Goal: Task Accomplishment & Management: Manage account settings

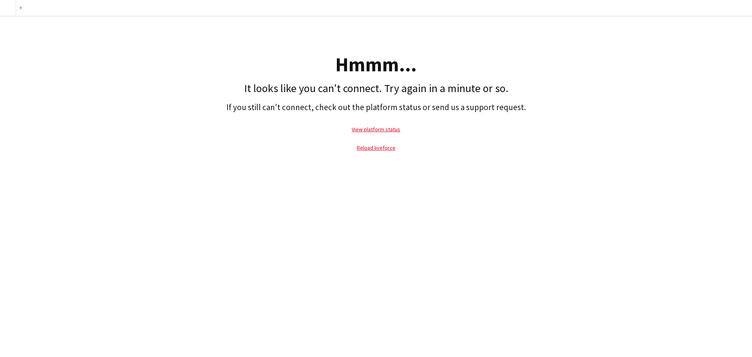
click at [303, 137] on p "View platform status" at bounding box center [376, 129] width 744 height 18
click at [365, 130] on link "View platform status" at bounding box center [376, 129] width 49 height 7
click at [381, 148] on link "Reload liveforce" at bounding box center [376, 147] width 39 height 7
drag, startPoint x: 366, startPoint y: 138, endPoint x: 340, endPoint y: 143, distance: 25.7
click at [369, 129] on link "View platform status" at bounding box center [376, 129] width 49 height 7
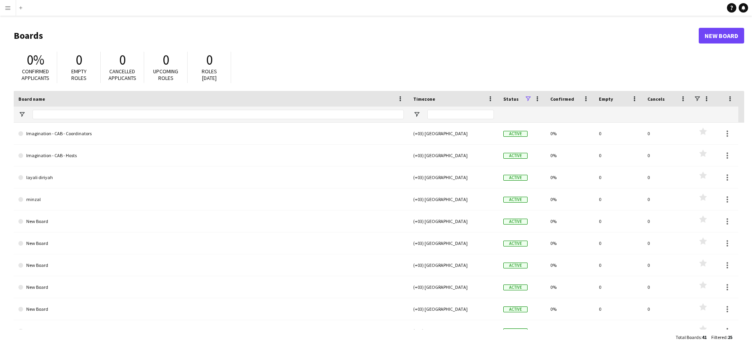
click at [3, 5] on button "Menu" at bounding box center [8, 8] width 16 height 16
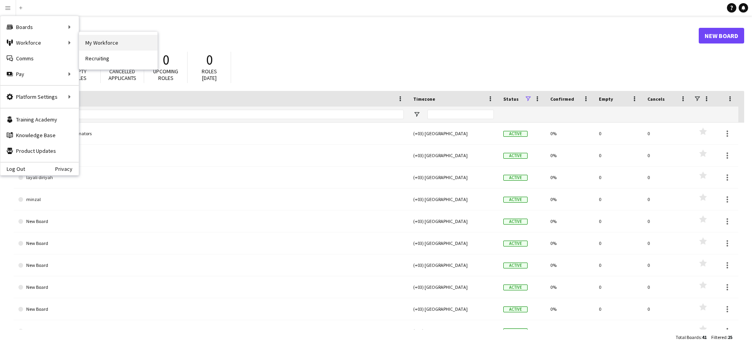
click at [87, 43] on link "My Workforce" at bounding box center [118, 43] width 78 height 16
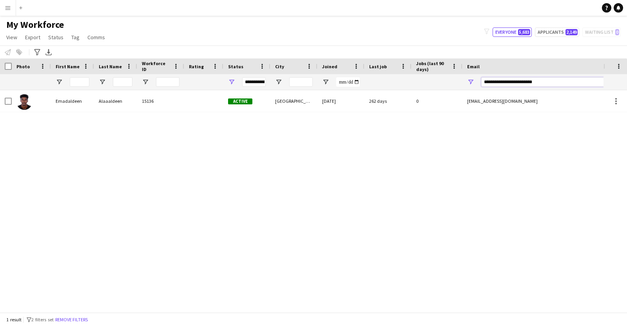
drag, startPoint x: 565, startPoint y: 83, endPoint x: 425, endPoint y: 81, distance: 139.5
click at [425, 81] on div at bounding box center [424, 82] width 849 height 16
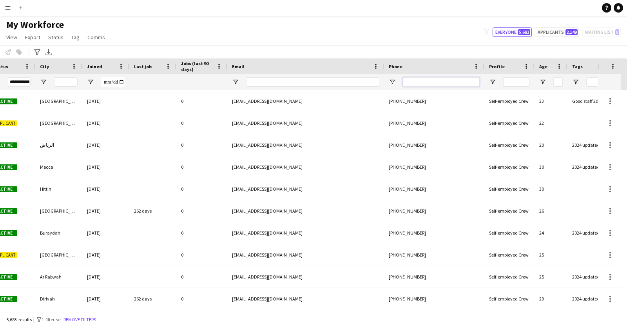
click at [438, 85] on input "Phone Filter Input" at bounding box center [441, 81] width 77 height 9
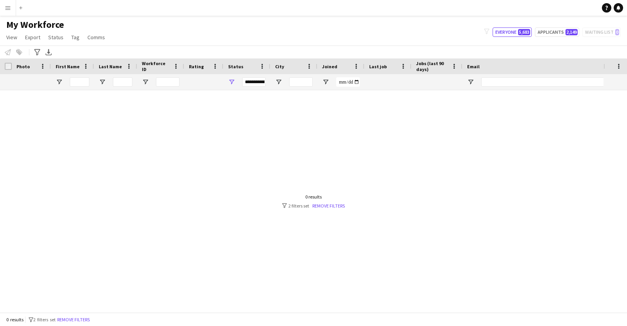
type input "*******"
click at [252, 83] on div "**********" at bounding box center [254, 81] width 24 height 9
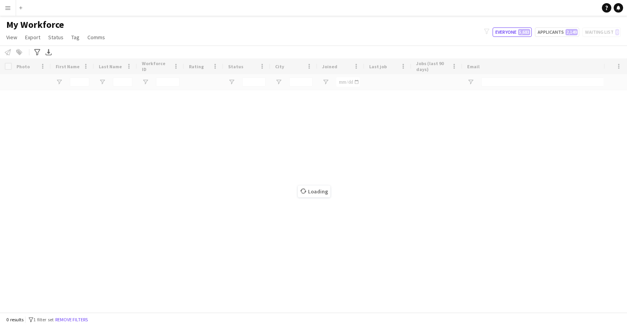
click at [361, 38] on div "My Workforce View Views Default view Bank Details IDs/Email New view Update vie…" at bounding box center [313, 32] width 627 height 27
click at [476, 165] on div at bounding box center [301, 198] width 603 height 216
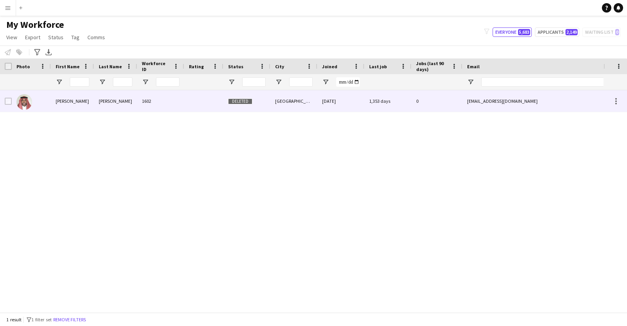
click at [136, 105] on div "[PERSON_NAME]" at bounding box center [115, 101] width 43 height 22
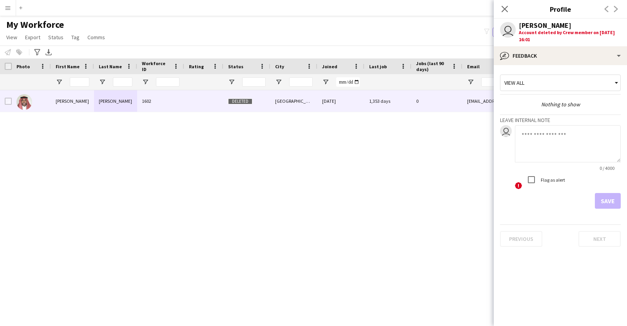
click at [511, 30] on app-user-avatar "user" at bounding box center [508, 30] width 16 height 16
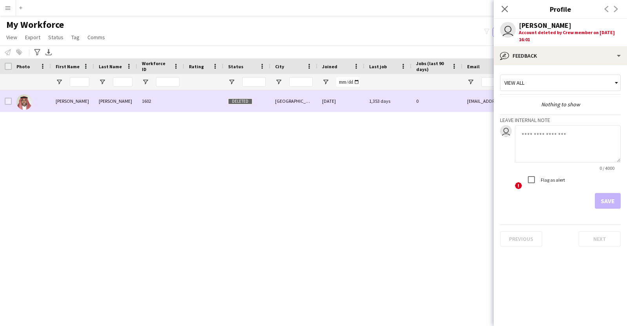
click at [21, 100] on img at bounding box center [24, 102] width 16 height 16
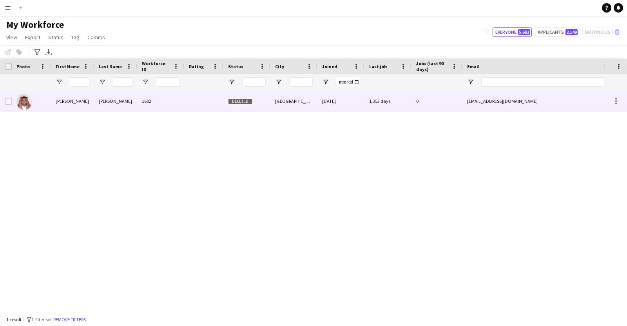
click at [20, 100] on img at bounding box center [24, 102] width 16 height 16
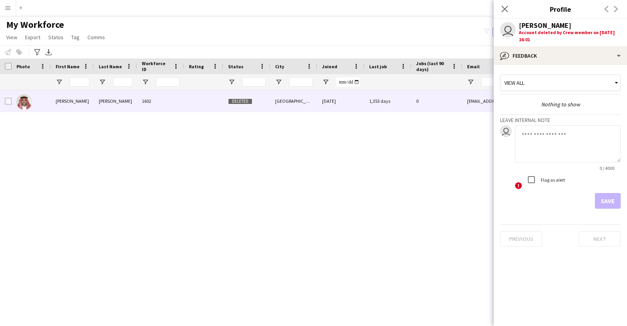
click at [504, 29] on app-user-avatar "user" at bounding box center [508, 30] width 16 height 16
click at [612, 10] on div "Previous Next" at bounding box center [610, 9] width 31 height 18
click at [613, 10] on div "Previous Next" at bounding box center [610, 9] width 31 height 18
click at [615, 9] on div "Previous Next" at bounding box center [610, 9] width 31 height 18
click at [583, 35] on div "Account deleted by Crew member on [DATE] 16:01" at bounding box center [570, 36] width 102 height 14
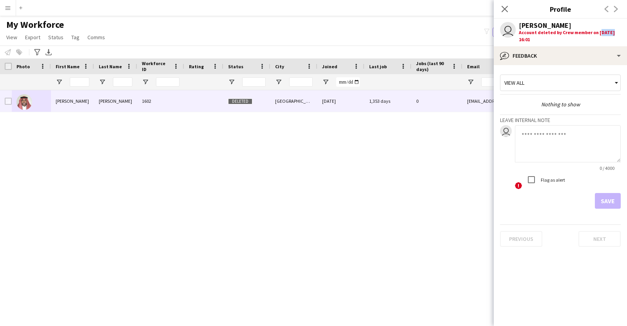
drag, startPoint x: 606, startPoint y: 32, endPoint x: 595, endPoint y: 32, distance: 11.0
click at [595, 32] on div "Account deleted by Crew member on [DATE] 16:01" at bounding box center [570, 36] width 102 height 14
click at [506, 7] on icon at bounding box center [504, 8] width 7 height 7
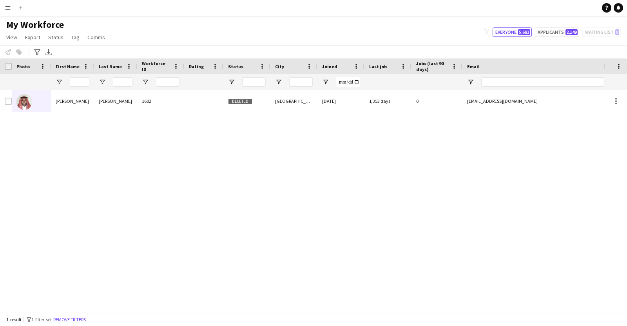
click at [404, 139] on div "[PERSON_NAME] 1602 Deleted [GEOGRAPHIC_DATA] [DATE] 1,353 days 0 [EMAIL_ADDRESS…" at bounding box center [301, 198] width 603 height 216
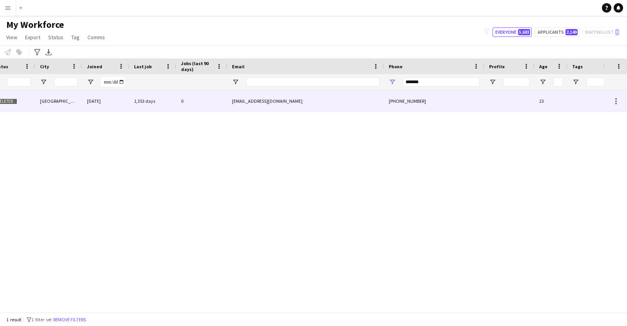
scroll to position [0, 246]
